Goal: Task Accomplishment & Management: Manage account settings

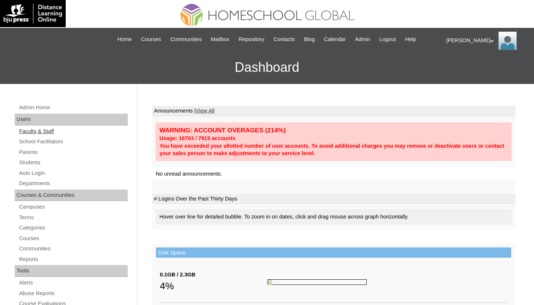
click at [47, 130] on link "Faculty & Staff" at bounding box center [72, 131] width 109 height 9
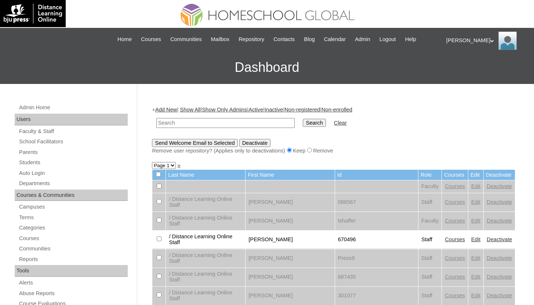
click at [272, 125] on input "text" at bounding box center [225, 123] width 138 height 10
type input "admin-onlineacademy"
click at [303, 119] on input "Search" at bounding box center [314, 123] width 23 height 8
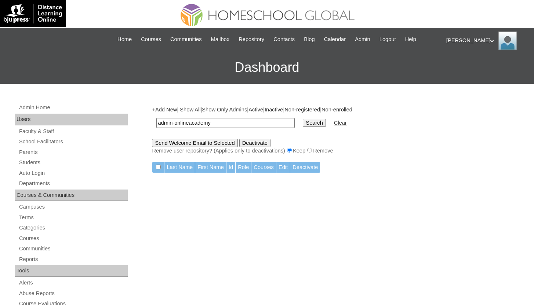
click at [178, 123] on input "admin-onlineacademy" at bounding box center [225, 123] width 138 height 10
drag, startPoint x: 178, startPoint y: 123, endPoint x: 139, endPoint y: 123, distance: 38.5
type input "onlineacademy"
click at [303, 119] on input "Search" at bounding box center [314, 123] width 23 height 8
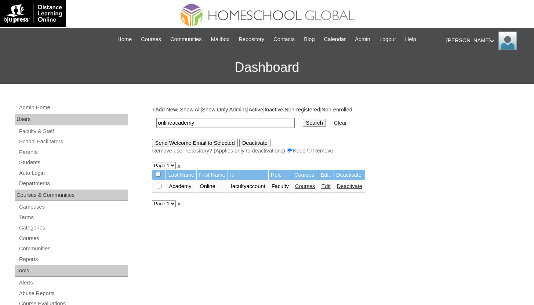
click at [68, 143] on link "School Facilitators" at bounding box center [72, 141] width 109 height 9
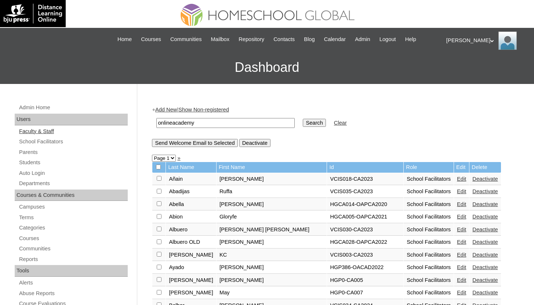
click at [41, 133] on link "Faculty & Staff" at bounding box center [72, 131] width 109 height 9
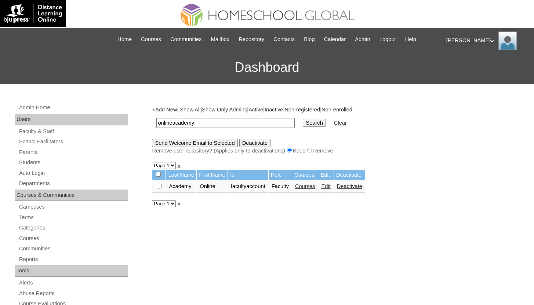
click at [174, 122] on input "onlineacademy" at bounding box center [225, 123] width 138 height 10
click at [178, 124] on input "onlineacademy" at bounding box center [225, 123] width 138 height 10
type input "onlinea cademy"
click at [303, 119] on input "Search" at bounding box center [314, 123] width 23 height 8
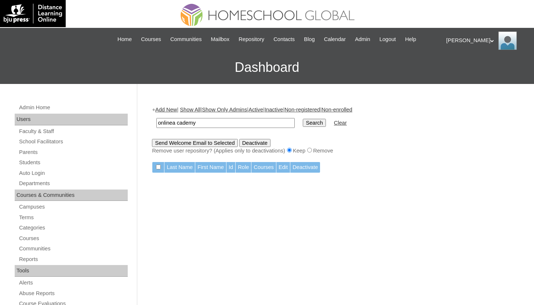
click at [175, 125] on input "onlinea cademy" at bounding box center [225, 123] width 138 height 10
type input "online academy"
click at [303, 119] on input "Search" at bounding box center [314, 123] width 23 height 8
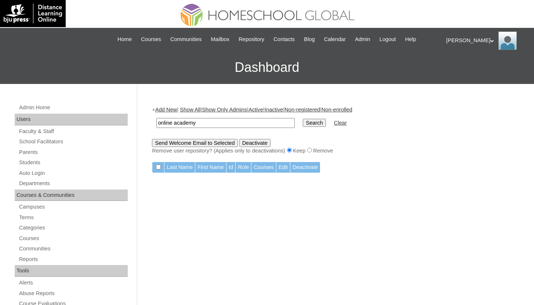
click at [186, 122] on input "online academy" at bounding box center [225, 123] width 138 height 10
type input "admin"
click at [303, 119] on input "Search" at bounding box center [314, 123] width 23 height 8
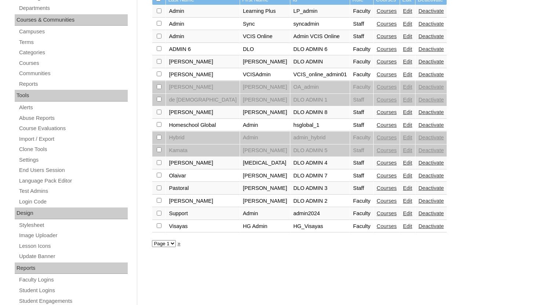
scroll to position [203, 0]
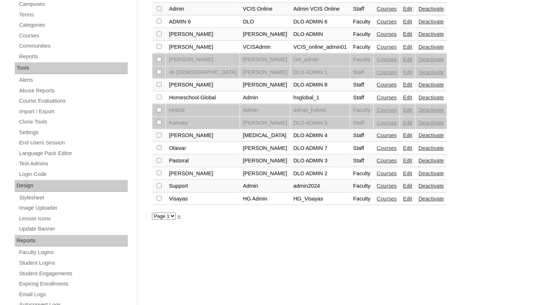
click at [418, 159] on link "Deactivate" at bounding box center [430, 161] width 25 height 6
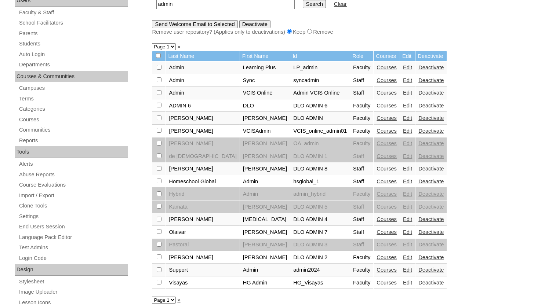
scroll to position [293, 0]
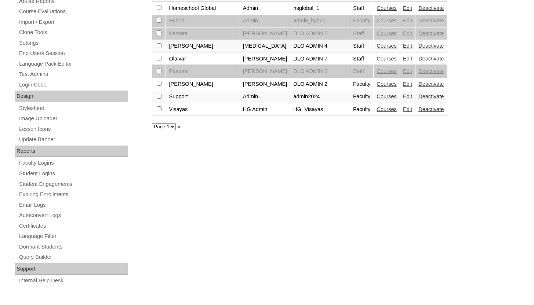
click at [158, 127] on select "Page 1" at bounding box center [164, 126] width 24 height 7
click at [418, 86] on link "Deactivate" at bounding box center [430, 84] width 25 height 6
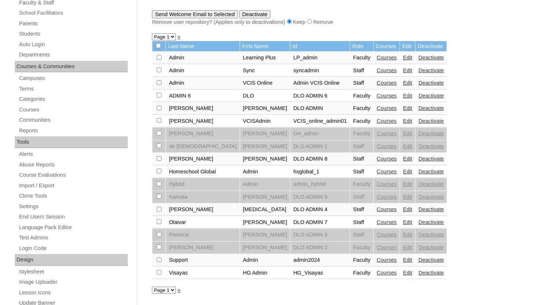
scroll to position [293, 0]
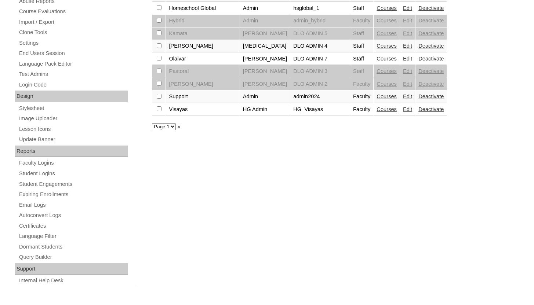
click at [427, 57] on link "Deactivate" at bounding box center [430, 59] width 25 height 6
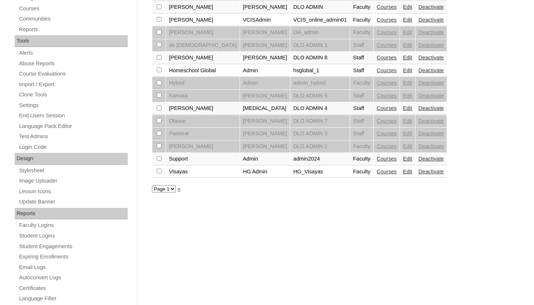
scroll to position [230, 0]
click at [418, 109] on link "Deactivate" at bounding box center [430, 109] width 25 height 6
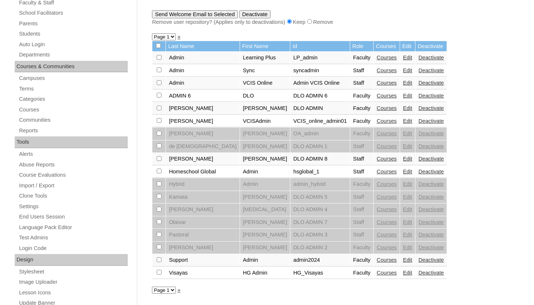
scroll to position [133, 0]
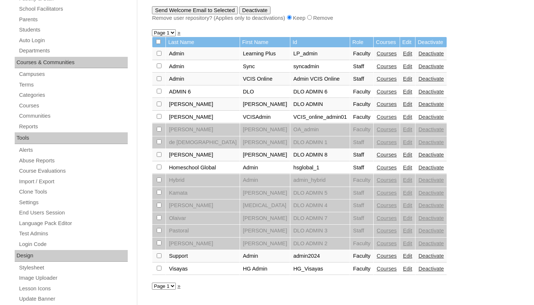
click at [159, 197] on td at bounding box center [158, 193] width 13 height 12
click at [160, 195] on input "checkbox" at bounding box center [159, 192] width 5 height 5
checkbox input "true"
click at [160, 205] on input "checkbox" at bounding box center [159, 205] width 5 height 5
checkbox input "true"
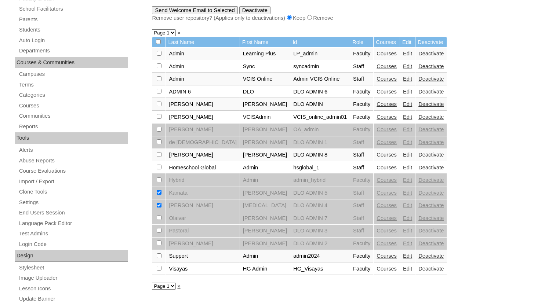
click at [160, 215] on td at bounding box center [158, 219] width 13 height 12
click at [159, 213] on td at bounding box center [158, 219] width 13 height 12
click at [159, 217] on input "checkbox" at bounding box center [159, 217] width 5 height 5
checkbox input "true"
click at [158, 233] on input "checkbox" at bounding box center [159, 230] width 5 height 5
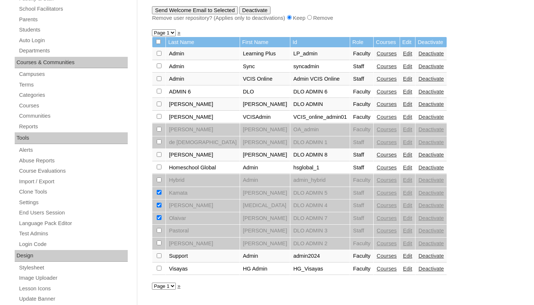
checkbox input "true"
click at [159, 243] on input "checkbox" at bounding box center [159, 243] width 5 height 5
checkbox input "true"
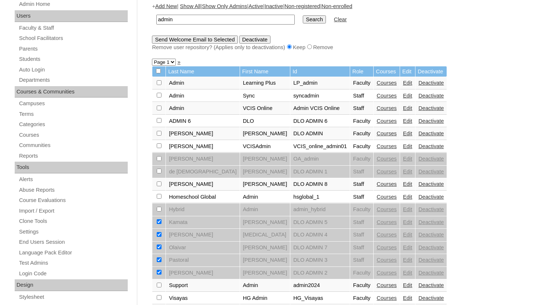
scroll to position [73, 0]
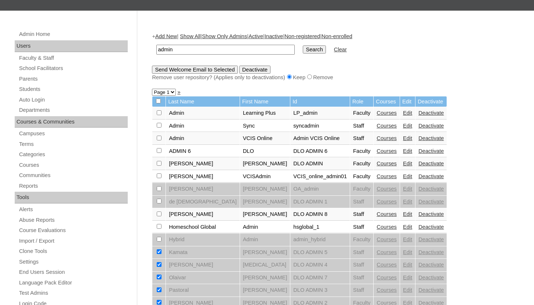
click at [312, 77] on input "radio" at bounding box center [309, 77] width 5 height 5
radio input "true"
click at [260, 69] on input "Deactivate" at bounding box center [254, 70] width 31 height 8
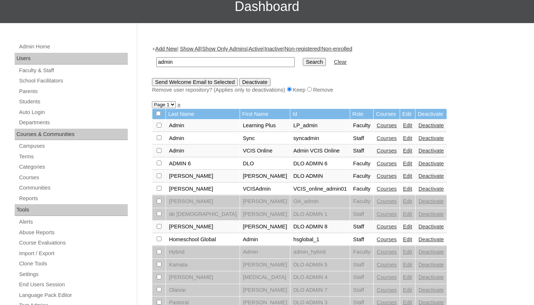
scroll to position [62, 0]
